Goal: Task Accomplishment & Management: Manage account settings

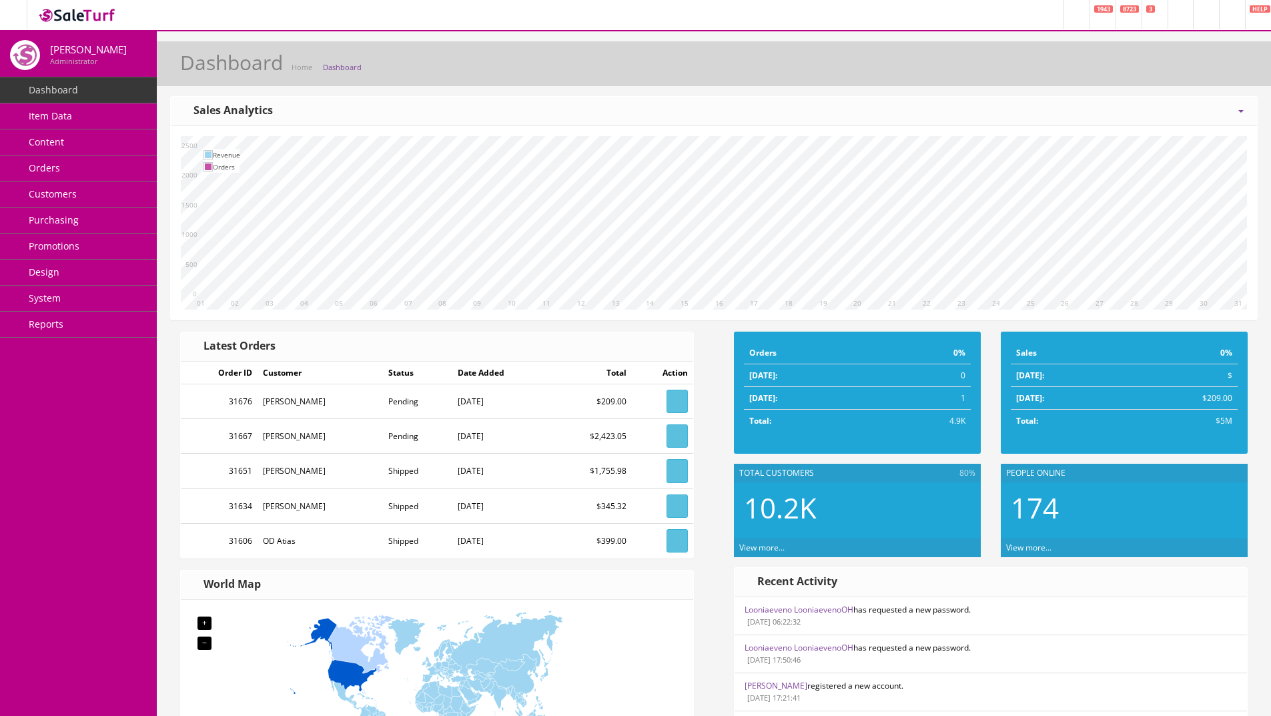
click at [53, 302] on span "System" at bounding box center [45, 298] width 32 height 13
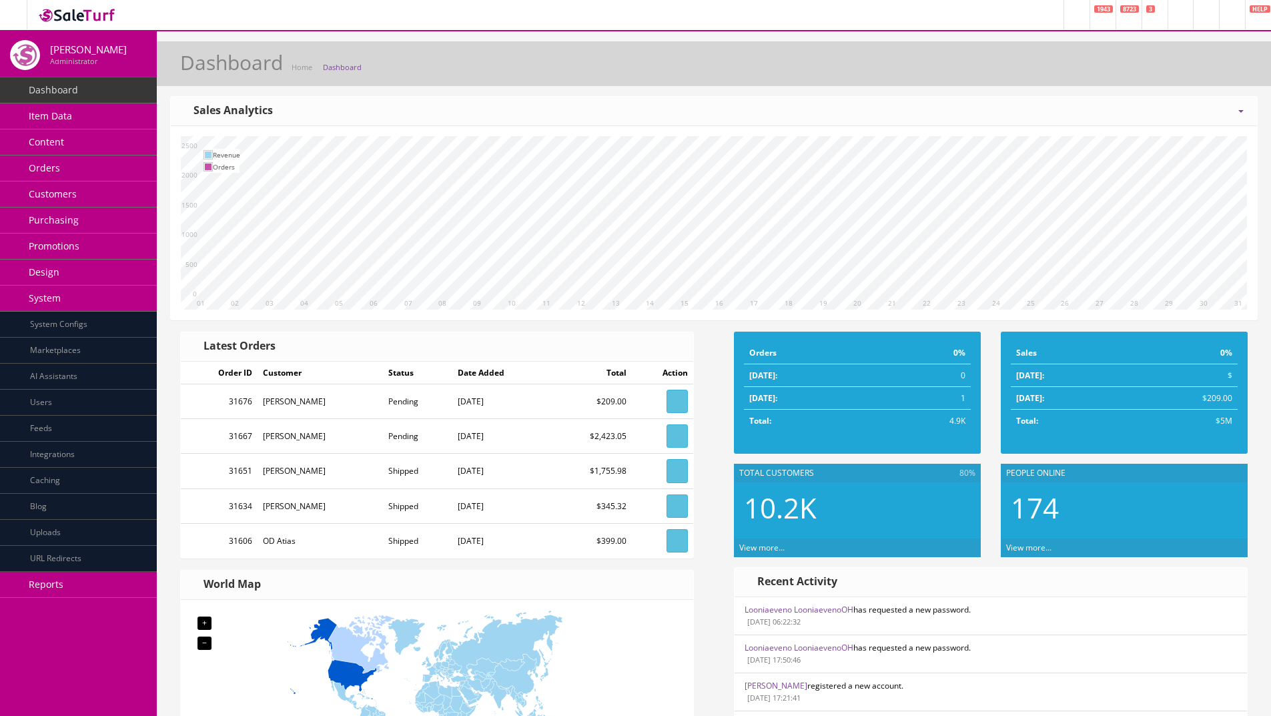
click at [69, 468] on link "Integrations" at bounding box center [78, 455] width 157 height 26
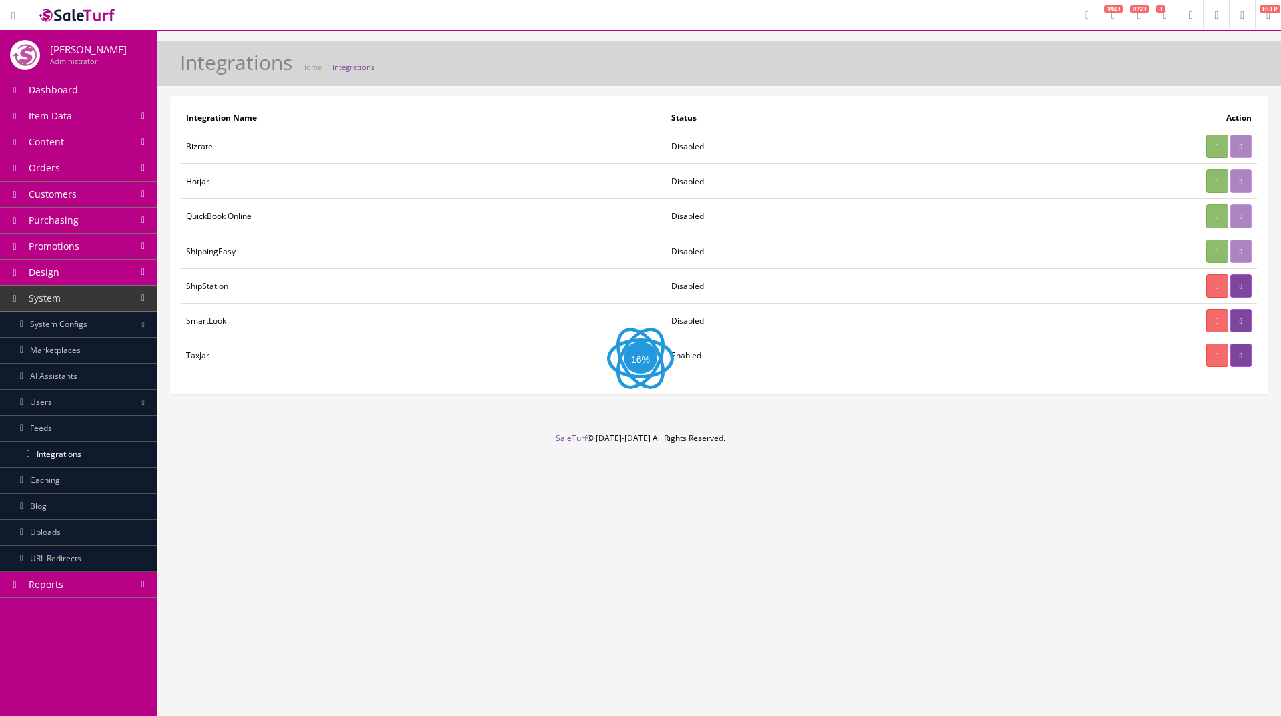
click at [71, 462] on link "Integrations" at bounding box center [78, 455] width 157 height 26
click at [1245, 282] on link at bounding box center [1241, 285] width 21 height 23
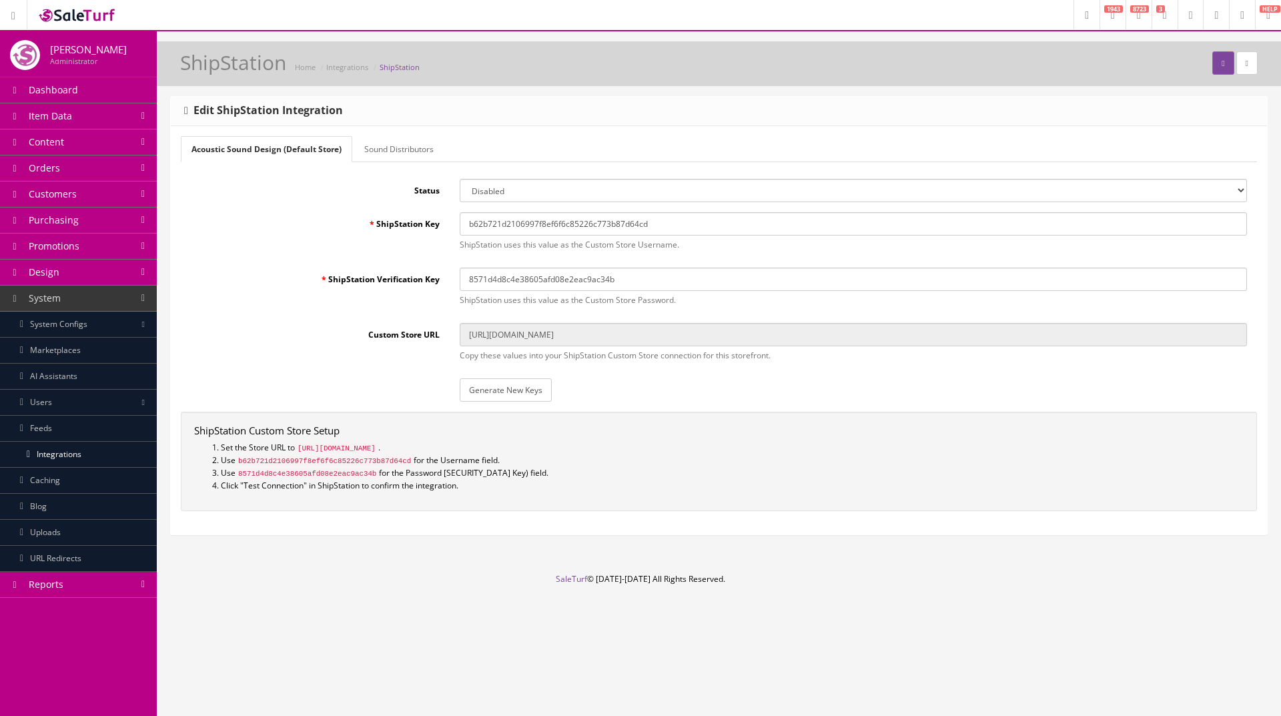
click at [380, 148] on link "Sound Distributors" at bounding box center [399, 149] width 91 height 26
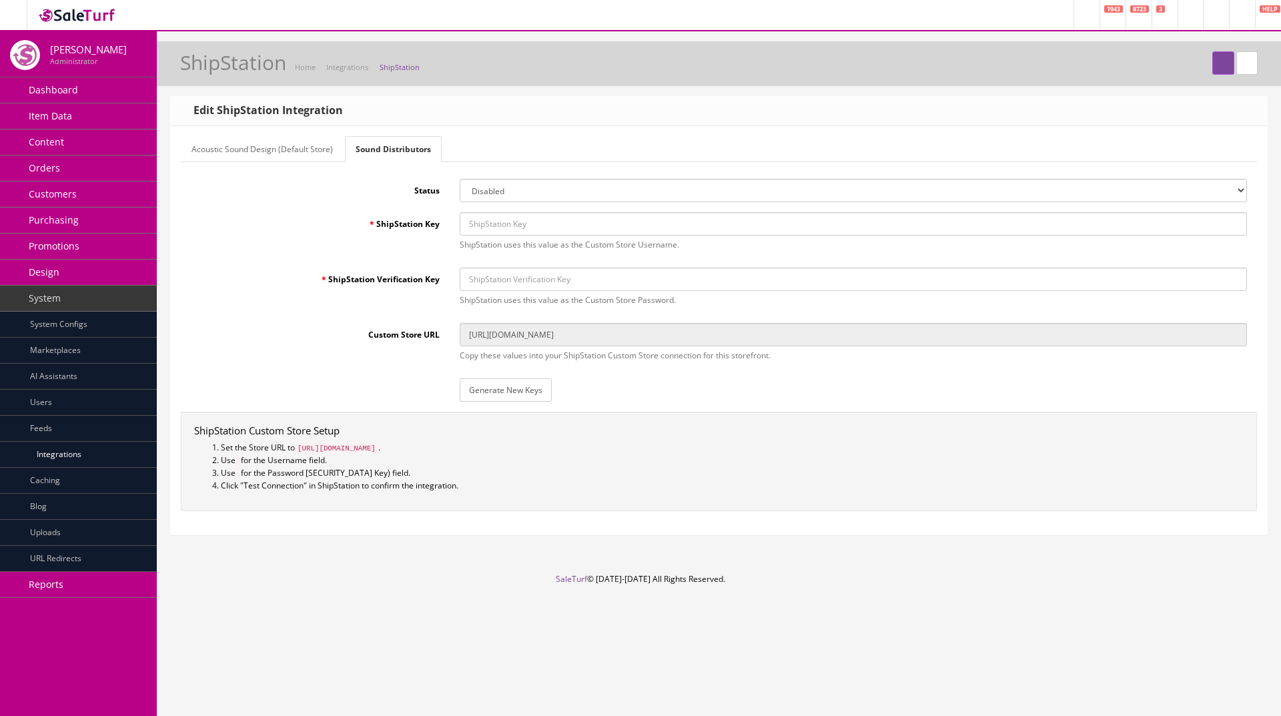
click at [276, 139] on link "Acoustic Sound Design (Default Store)" at bounding box center [262, 149] width 163 height 26
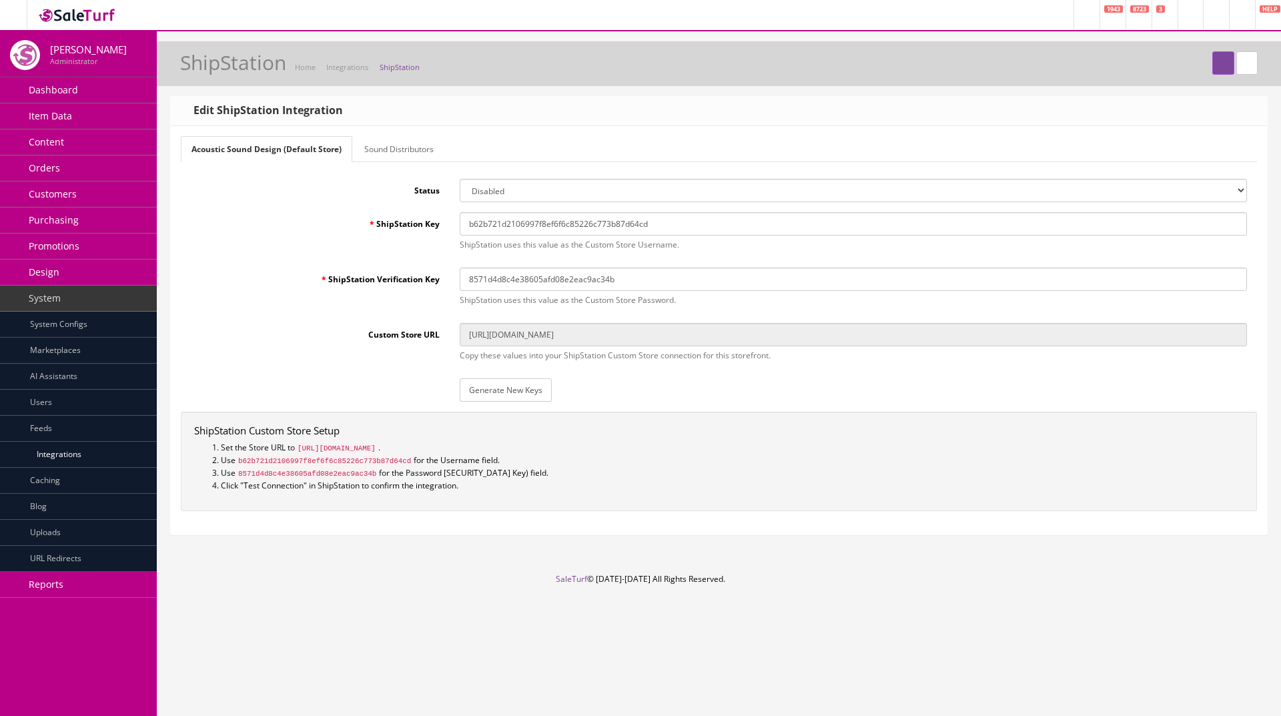
drag, startPoint x: 752, startPoint y: 332, endPoint x: 446, endPoint y: 336, distance: 305.7
click at [449, 336] on div "Custom Store URL https://www.acousticsounddesign.com/shipstation/index.php?stor…" at bounding box center [719, 345] width 1076 height 45
click at [679, 222] on input "b62b721d2106997f8ef6f6c85226c773b87d64cd" at bounding box center [854, 223] width 788 height 23
drag, startPoint x: 677, startPoint y: 221, endPoint x: 406, endPoint y: 218, distance: 270.3
click at [414, 218] on div "ShipStation Key b62b721d2106997f8ef6f6c85226c773b87d64cd ShipStation uses this …" at bounding box center [719, 234] width 1076 height 45
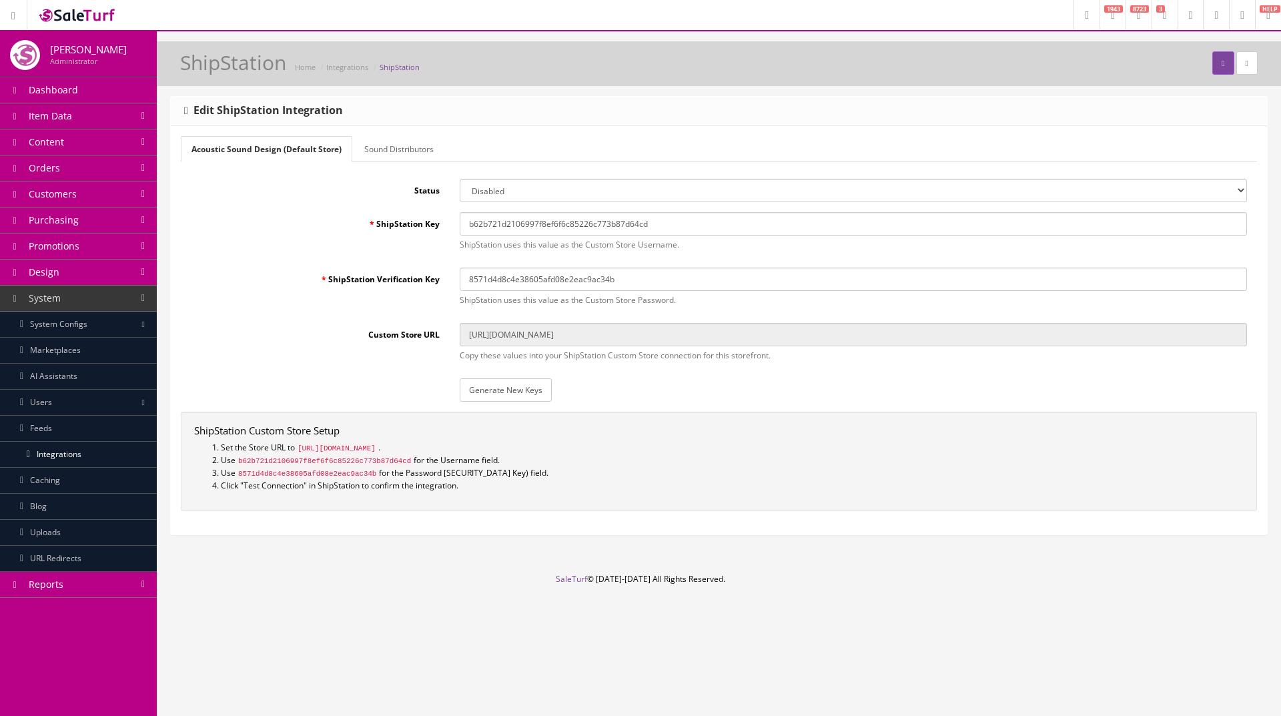
click at [172, 219] on div "Acoustic Sound Design (Default Store) Sound Distributors Status Enabled Disable…" at bounding box center [719, 330] width 1097 height 408
click at [619, 280] on input "8571d4d8c4e38605afd08e2eac9ac34b" at bounding box center [854, 279] width 788 height 23
drag, startPoint x: 634, startPoint y: 279, endPoint x: 388, endPoint y: 276, distance: 246.3
click at [396, 276] on div "ShipStation Verification Key 8571d4d8c4e38605afd08e2eac9ac34b ShipStation uses …" at bounding box center [719, 290] width 1076 height 45
click at [390, 146] on link "Sound Distributors" at bounding box center [399, 149] width 91 height 26
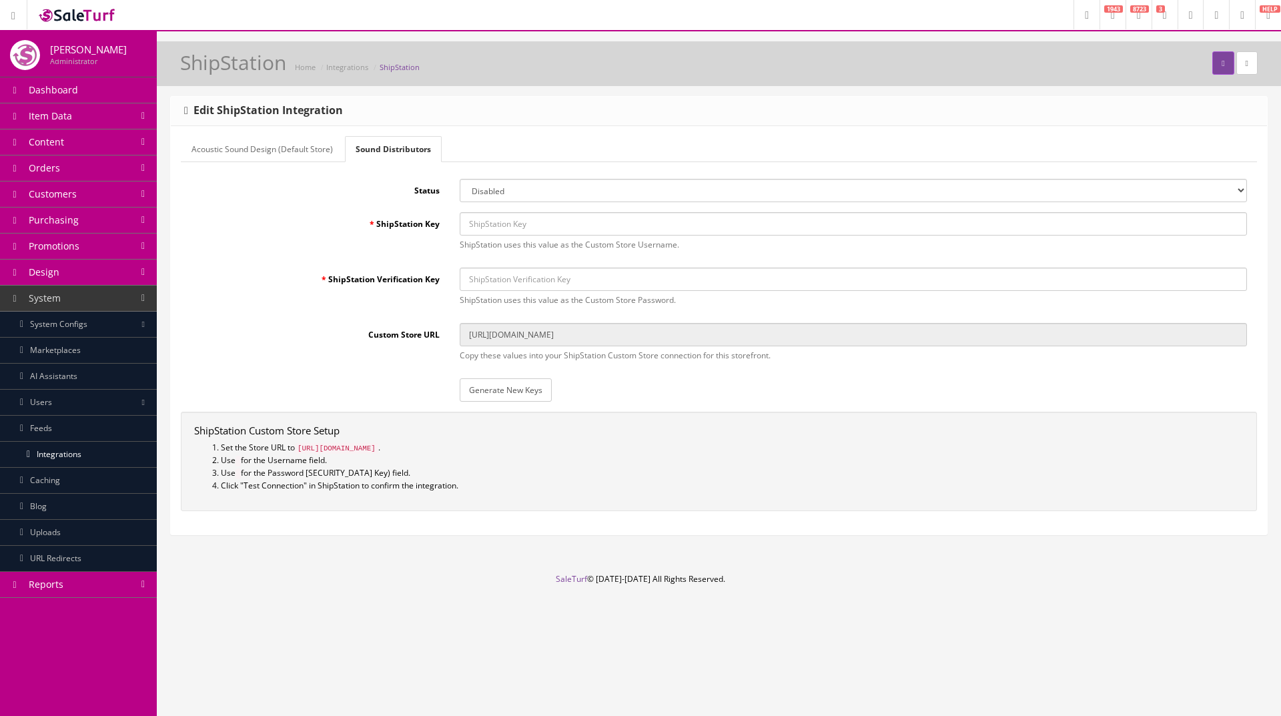
click at [230, 142] on link "Acoustic Sound Design (Default Store)" at bounding box center [262, 149] width 163 height 26
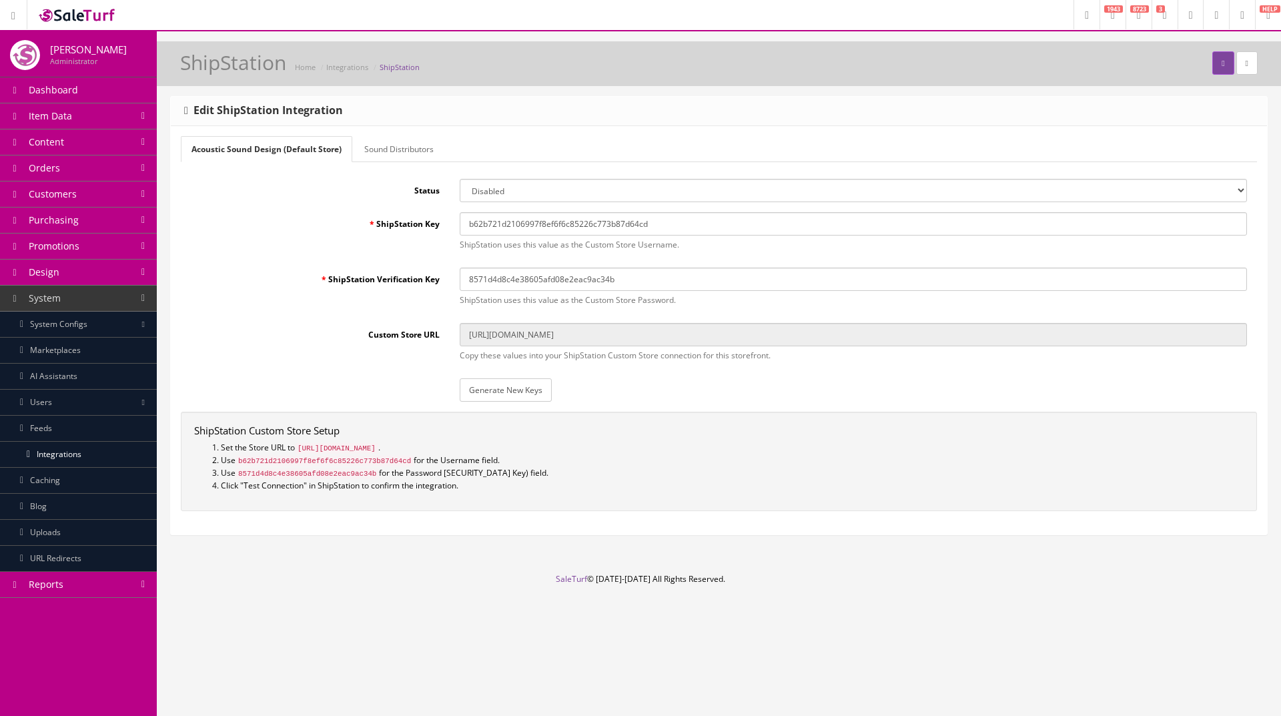
click at [511, 189] on select "Enabled Disabled" at bounding box center [854, 190] width 788 height 23
click at [460, 179] on select "Enabled Disabled" at bounding box center [854, 190] width 788 height 23
click at [521, 194] on select "Enabled Disabled" at bounding box center [854, 190] width 788 height 23
select select "1"
click at [460, 179] on select "Enabled Disabled" at bounding box center [854, 190] width 788 height 23
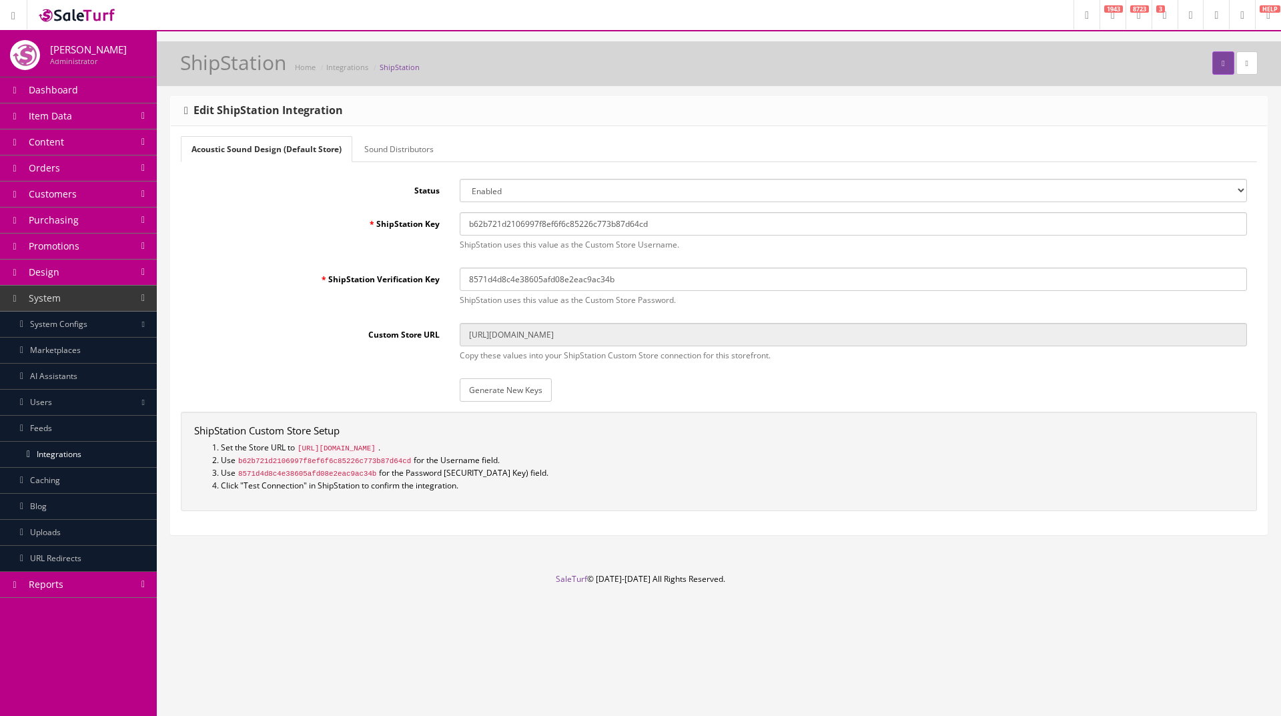
click at [1217, 75] on div "ShipStation Home Integrations ShipStation" at bounding box center [719, 67] width 1105 height 32
click at [1216, 71] on button "submit" at bounding box center [1223, 62] width 21 height 23
click at [775, 332] on input "[URL][DOMAIN_NAME]" at bounding box center [854, 334] width 788 height 23
click at [639, 280] on input "8571d4d8c4e38605afd08e2eac9ac34b" at bounding box center [854, 279] width 788 height 23
drag, startPoint x: 645, startPoint y: 280, endPoint x: 360, endPoint y: 280, distance: 285.0
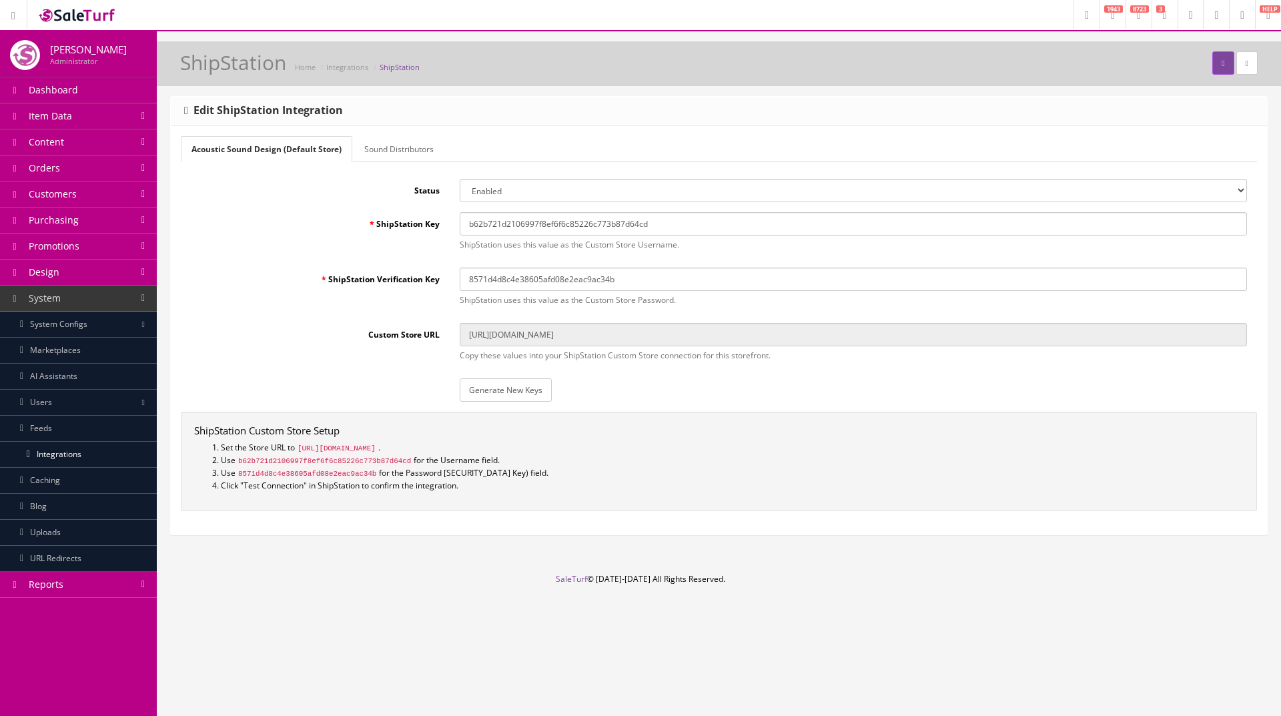
click at [375, 280] on div "ShipStation Verification Key 8571d4d8c4e38605afd08e2eac9ac34b ShipStation uses …" at bounding box center [719, 290] width 1076 height 45
click at [144, 167] on link "Orders" at bounding box center [78, 169] width 157 height 26
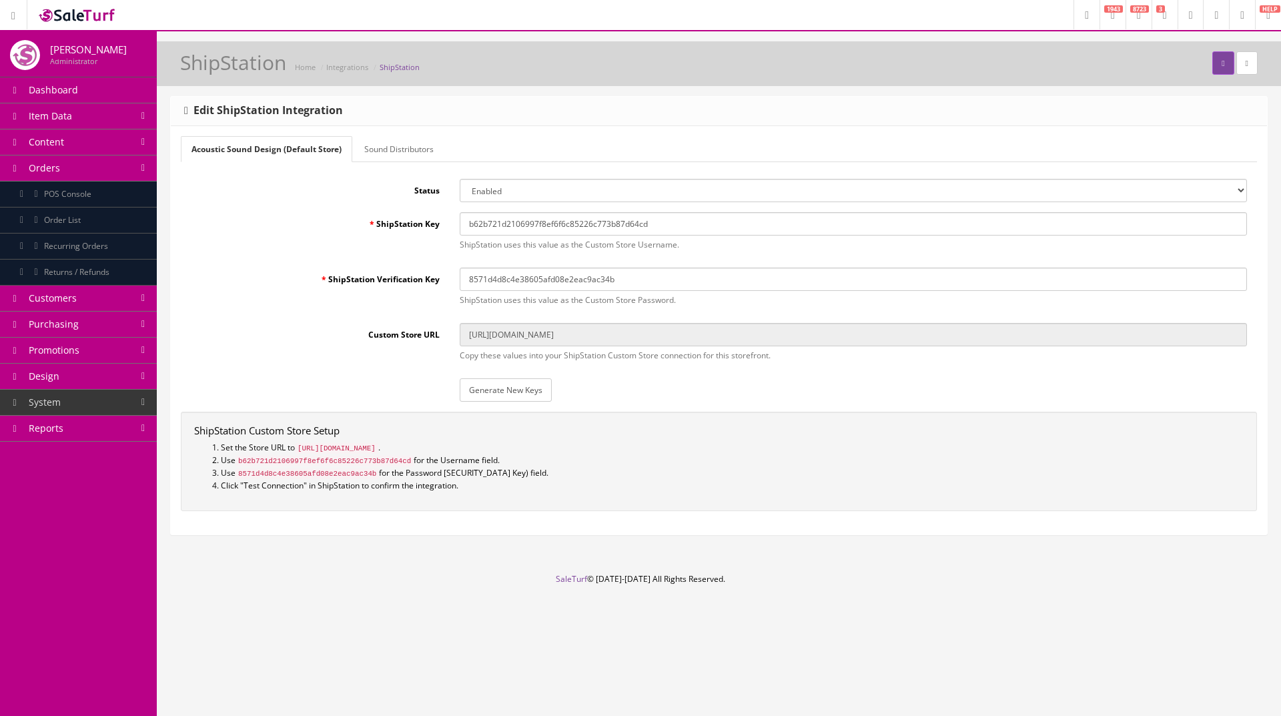
click at [505, 194] on select "Enabled Disabled" at bounding box center [854, 190] width 788 height 23
select select "0"
click at [460, 179] on select "Enabled Disabled" at bounding box center [854, 190] width 788 height 23
click at [1213, 62] on button "submit" at bounding box center [1223, 62] width 21 height 23
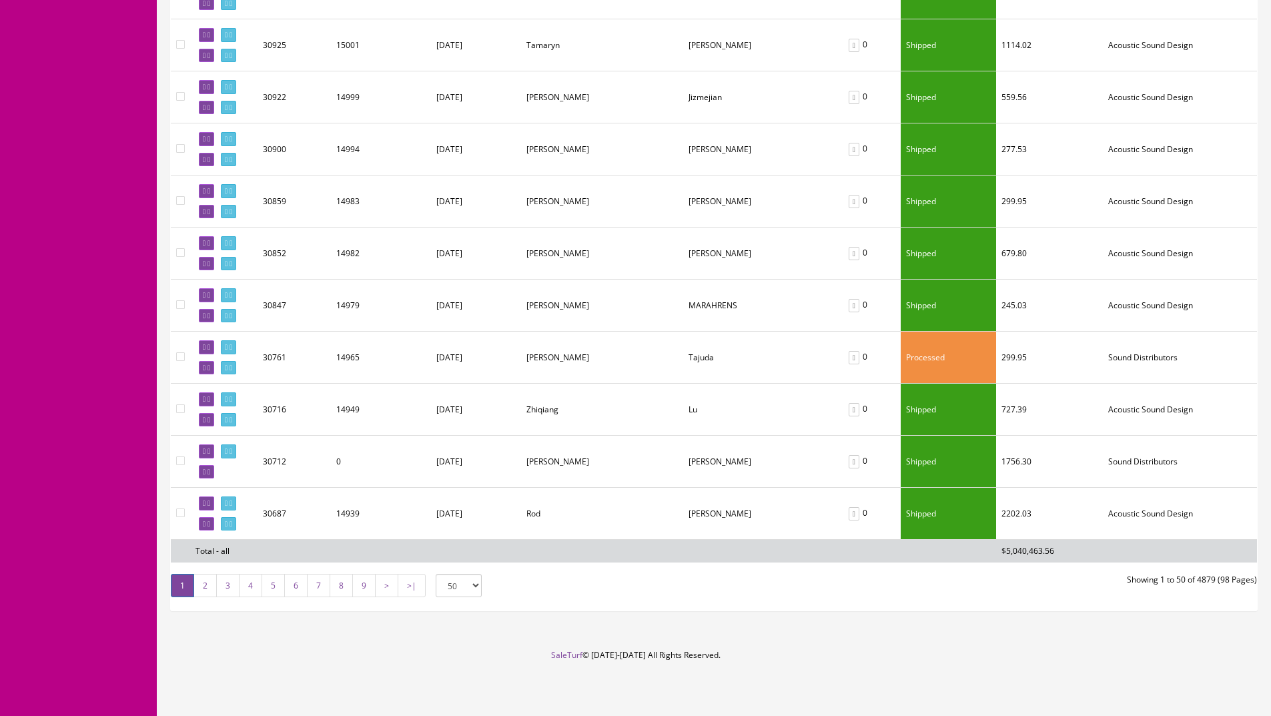
scroll to position [4279, 0]
click at [697, 601] on div "1 2 3 4 5 6 7 8 9 > >| 50 50 100 250 500" at bounding box center [437, 587] width 553 height 27
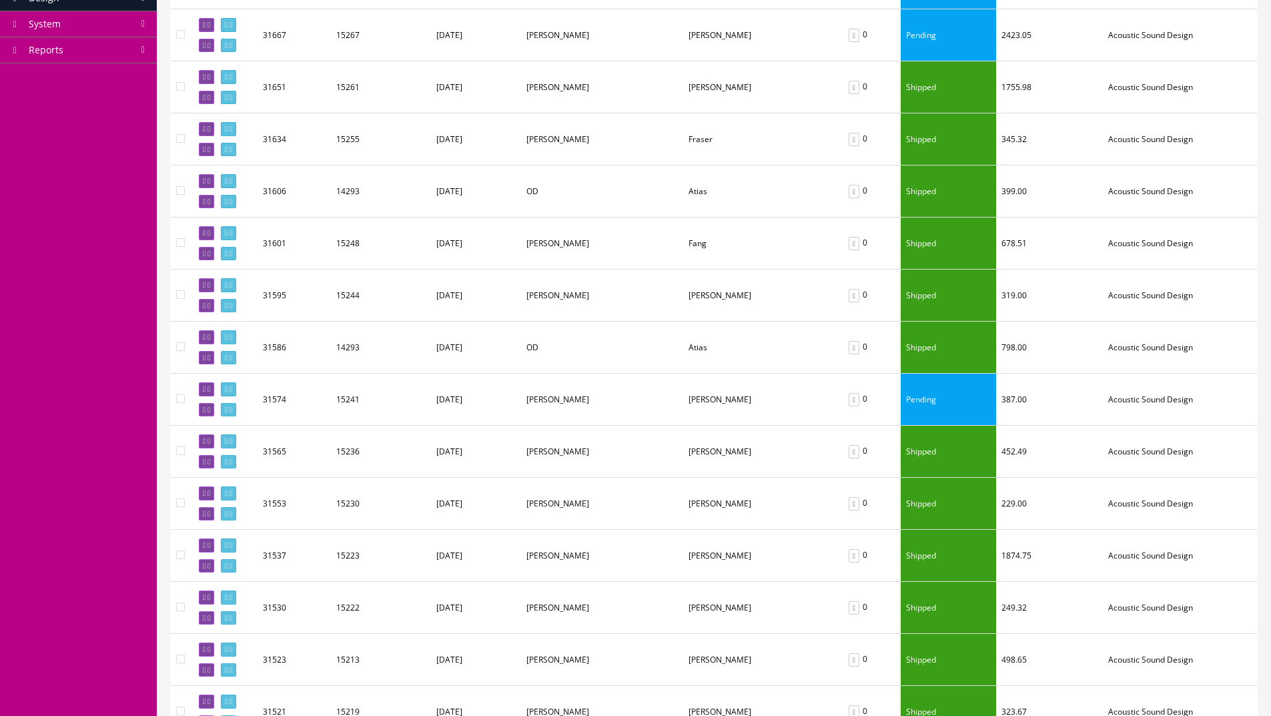
scroll to position [0, 0]
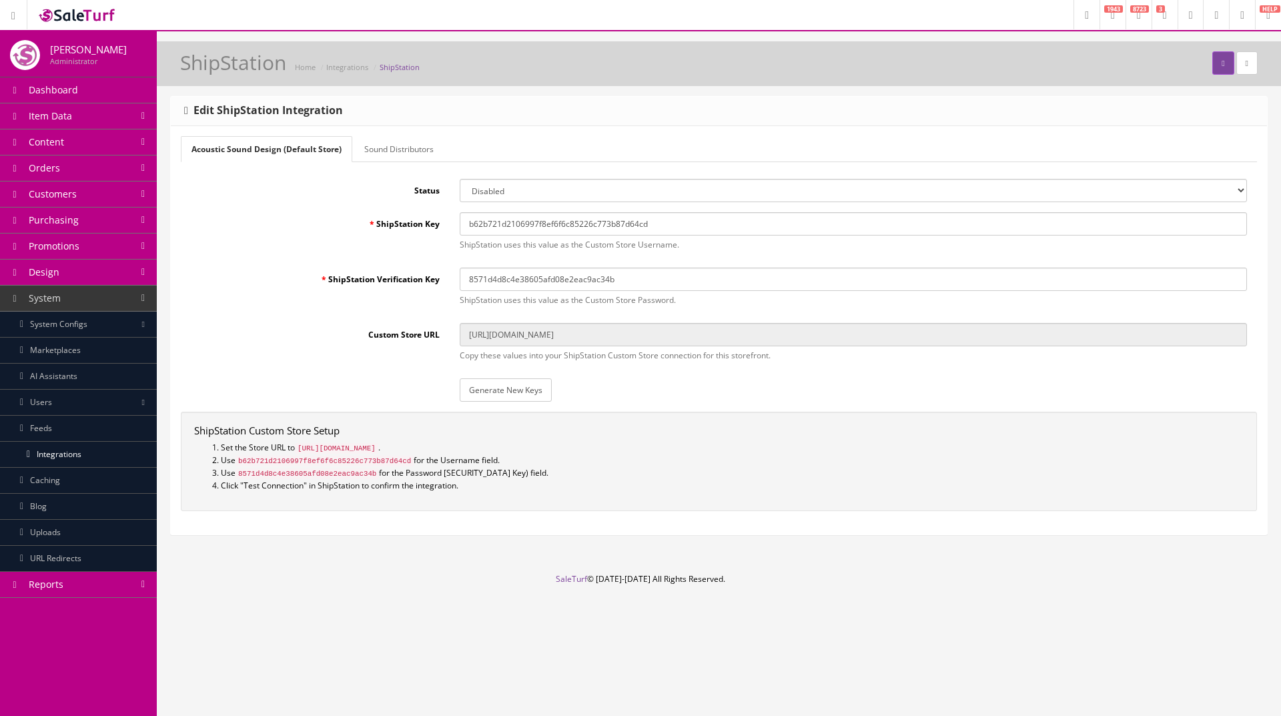
click at [531, 184] on select "Enabled Disabled" at bounding box center [854, 190] width 788 height 23
select select "1"
click at [460, 179] on select "Enabled Disabled" at bounding box center [854, 190] width 788 height 23
click at [1213, 59] on button "submit" at bounding box center [1223, 62] width 21 height 23
